Goal: Information Seeking & Learning: Learn about a topic

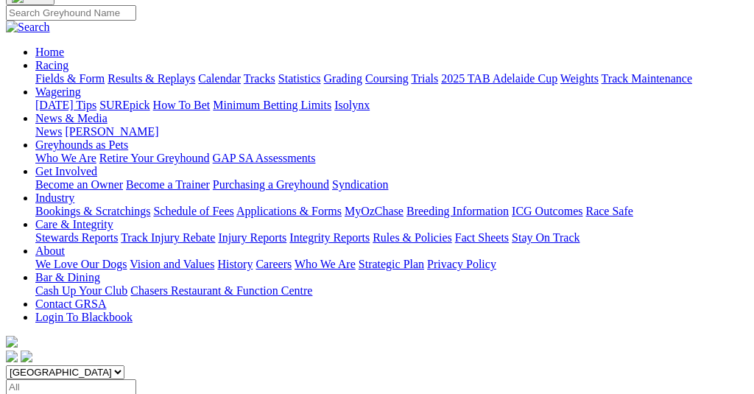
scroll to position [98, 4]
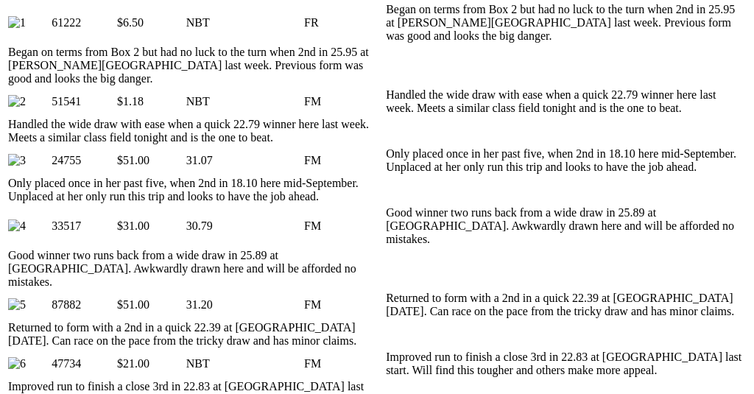
scroll to position [757, 0]
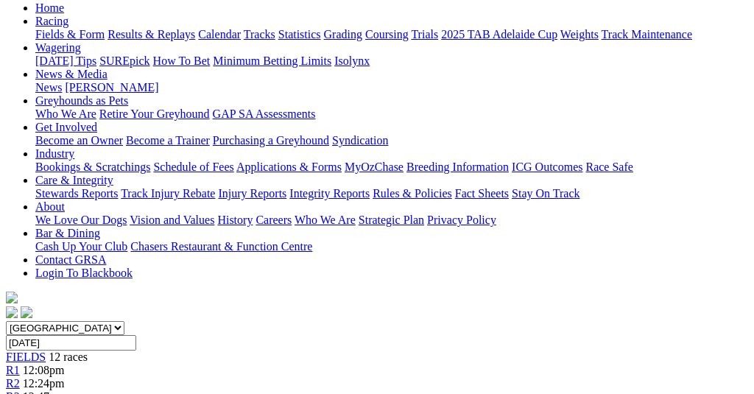
scroll to position [155, 1]
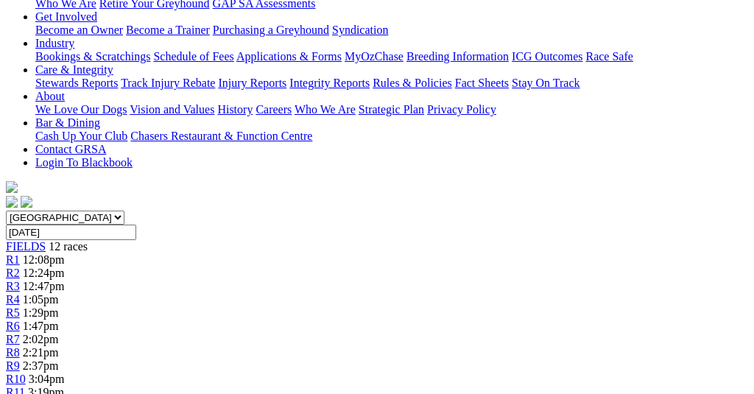
scroll to position [118, 0]
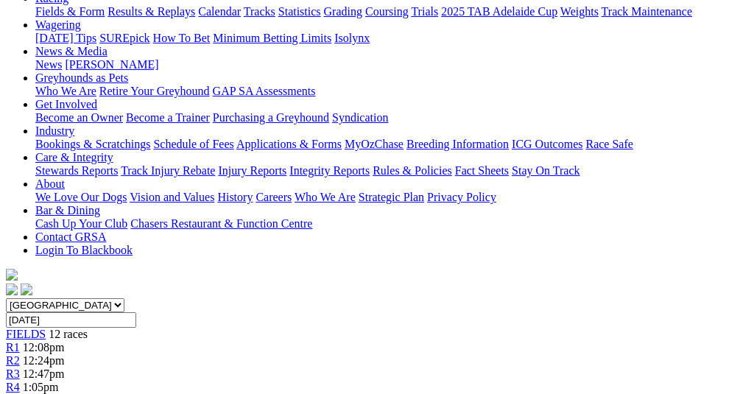
scroll to position [176, 0]
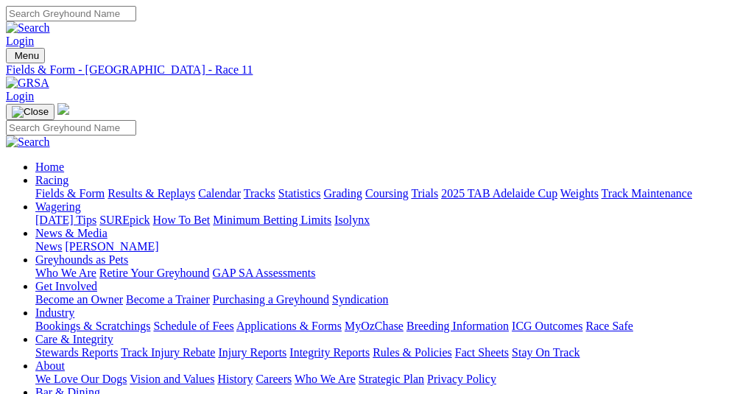
click at [187, 187] on link "Results & Replays" at bounding box center [151, 193] width 88 height 13
click at [78, 187] on link "Fields & Form" at bounding box center [69, 193] width 69 height 13
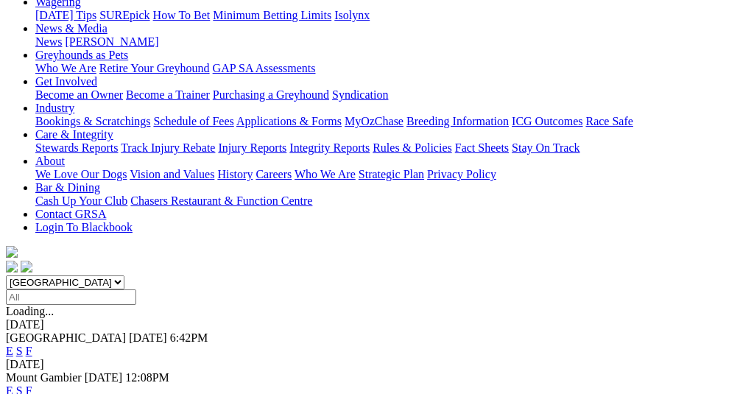
scroll to position [213, 0]
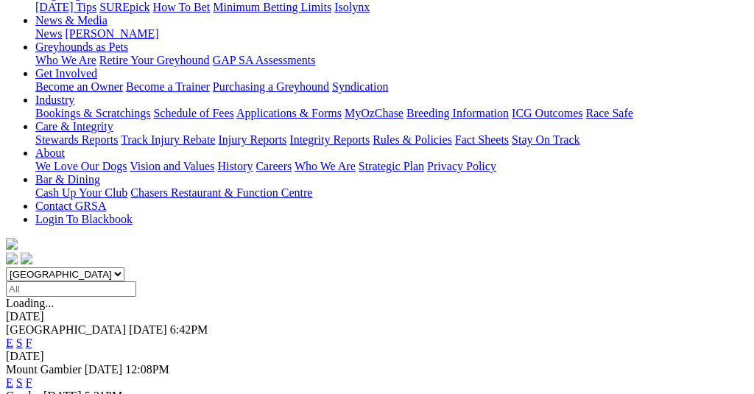
click at [32, 376] on link "F" at bounding box center [29, 382] width 7 height 13
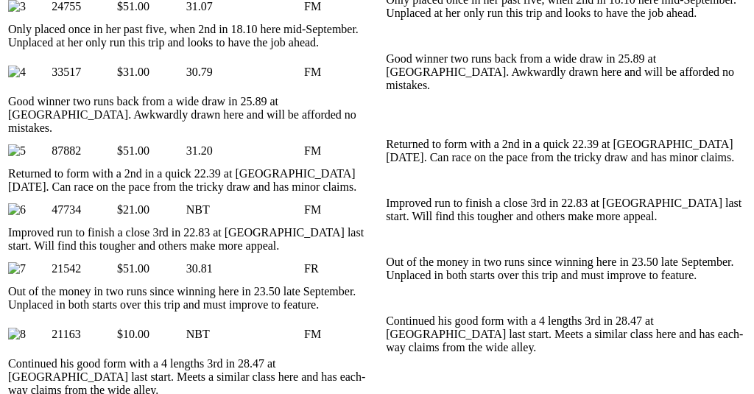
scroll to position [997, 0]
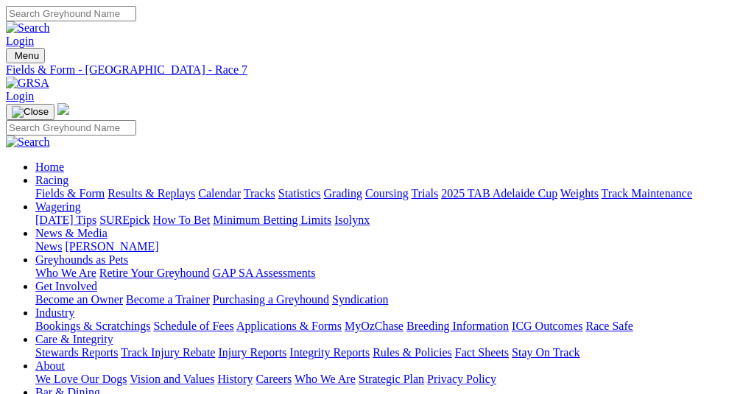
scroll to position [0, 0]
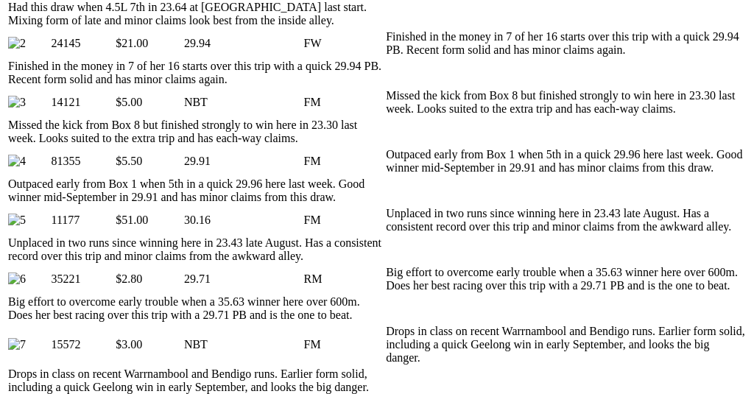
scroll to position [841, 0]
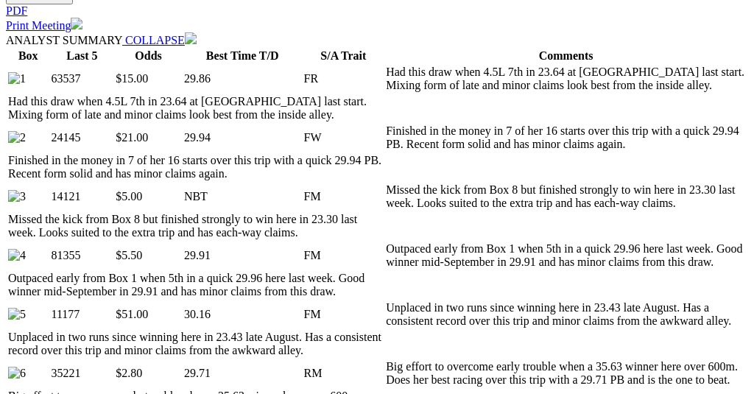
scroll to position [668, 0]
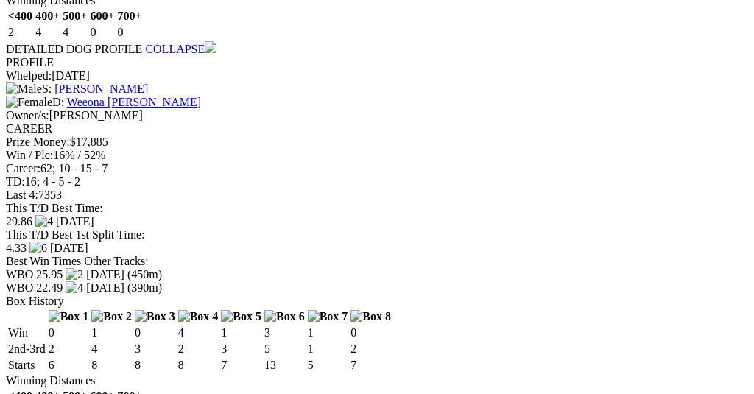
scroll to position [2026, 0]
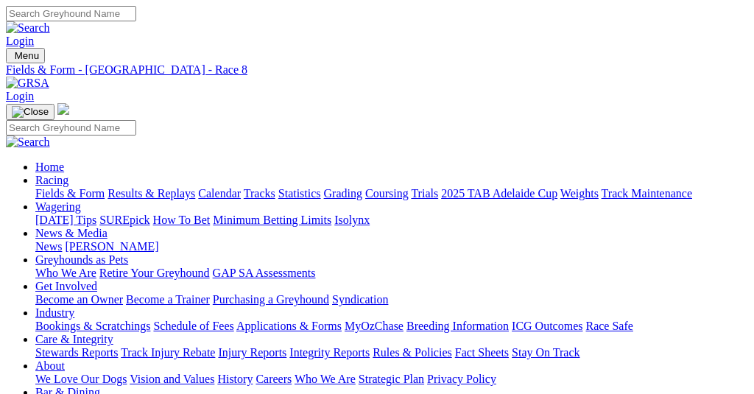
scroll to position [0, 0]
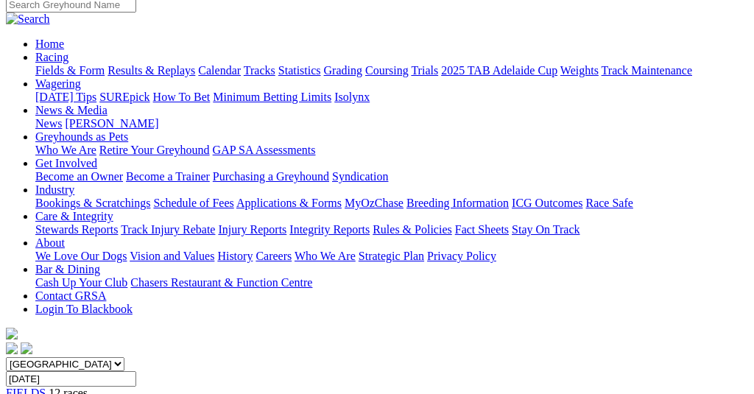
scroll to position [117, 0]
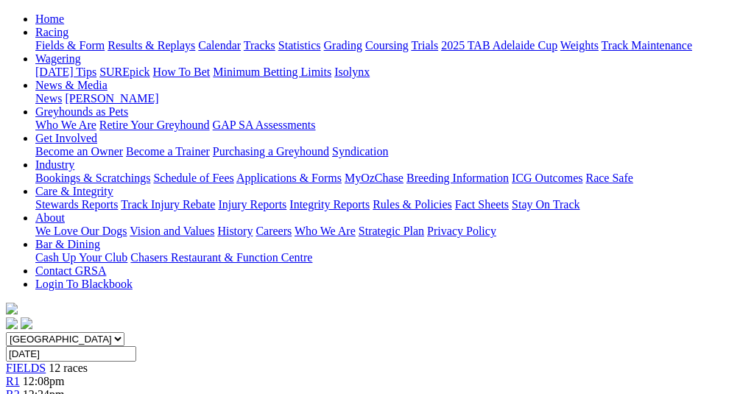
scroll to position [138, 0]
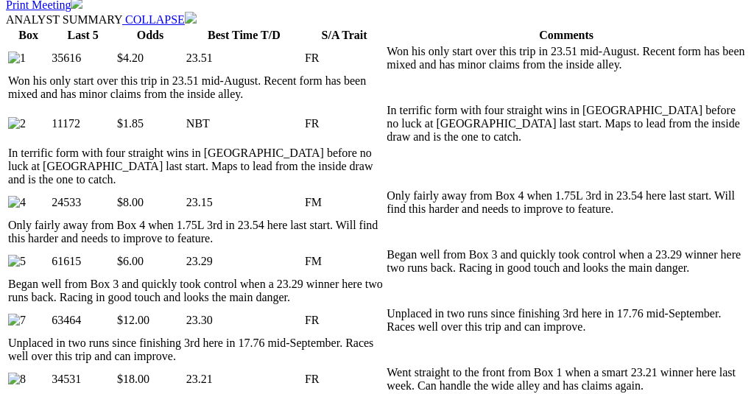
scroll to position [760, 0]
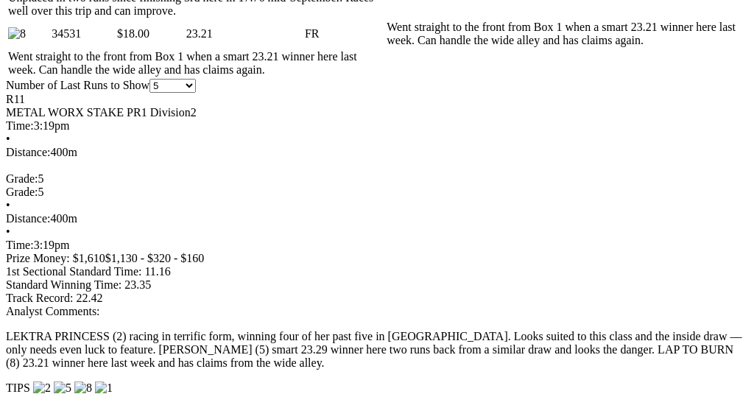
scroll to position [1110, 0]
